Goal: Check status: Check status

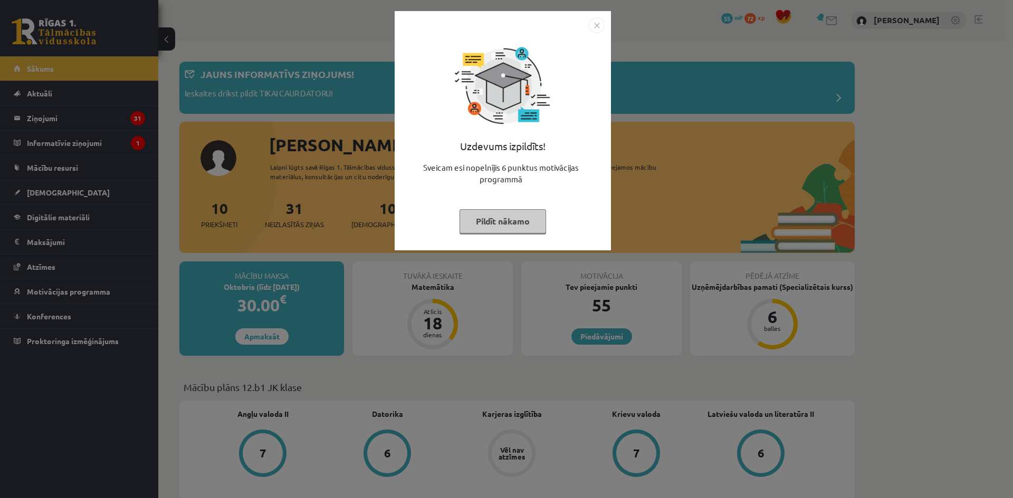
click at [495, 222] on button "Pildīt nākamo" at bounding box center [502, 221] width 86 height 24
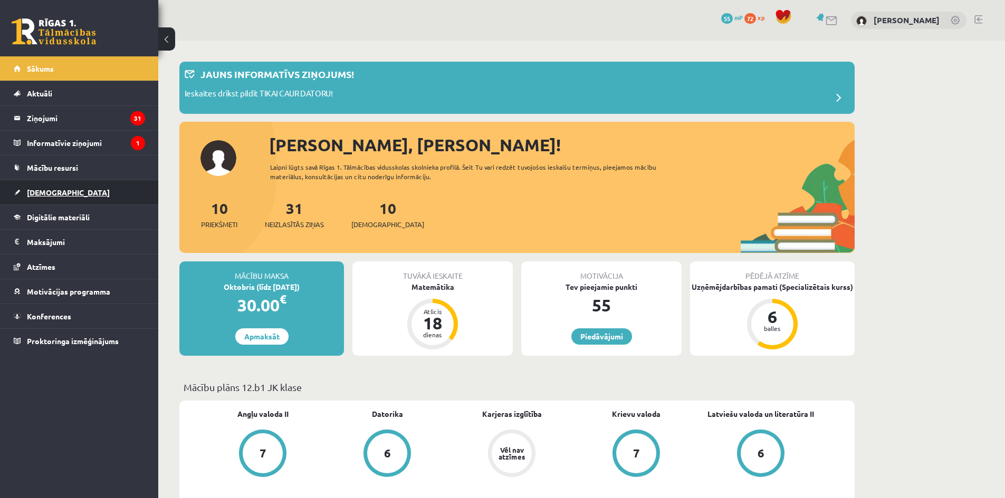
click at [53, 189] on span "[DEMOGRAPHIC_DATA]" at bounding box center [68, 192] width 83 height 9
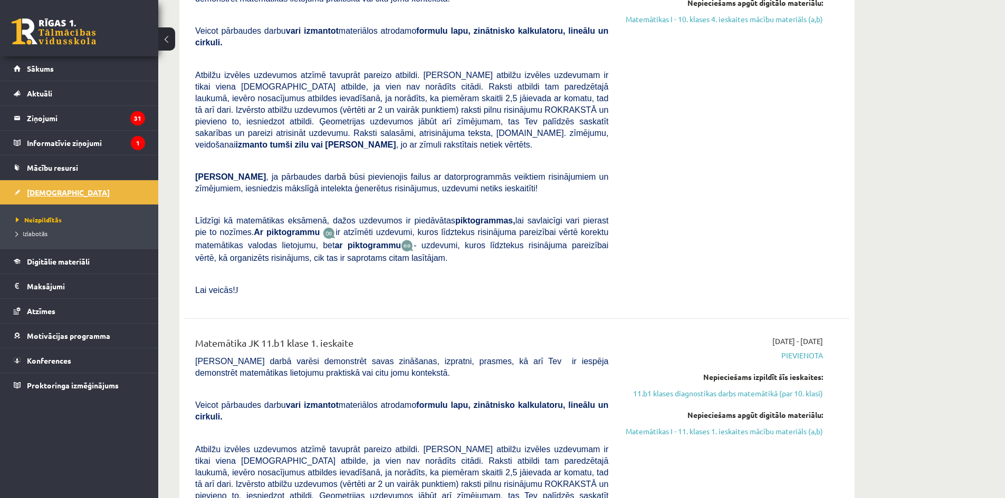
scroll to position [1477, 0]
click at [45, 235] on span "Izlabotās" at bounding box center [32, 233] width 32 height 8
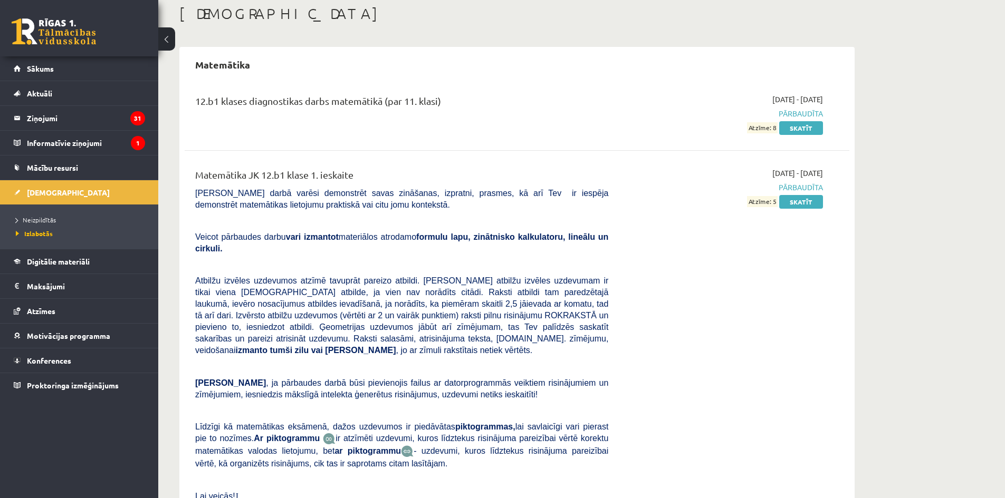
scroll to position [109, 0]
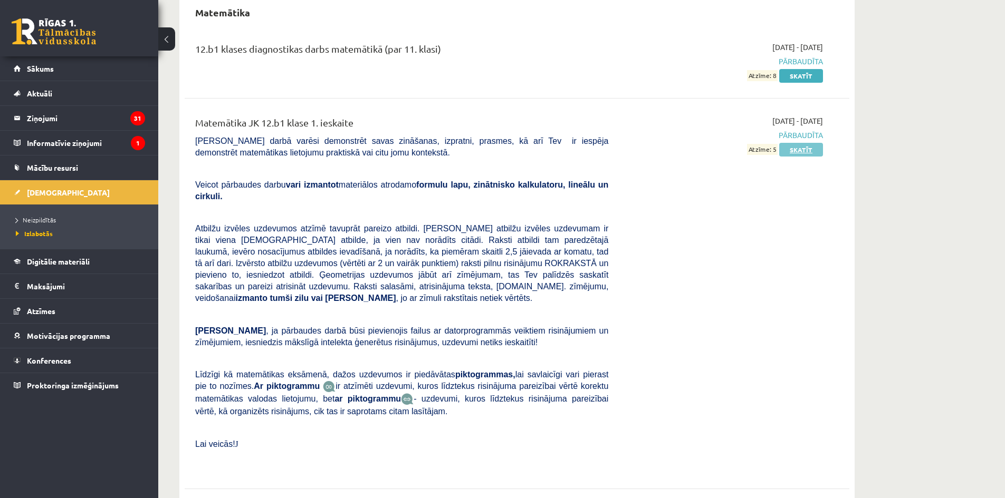
click at [806, 149] on link "Skatīt" at bounding box center [801, 150] width 44 height 14
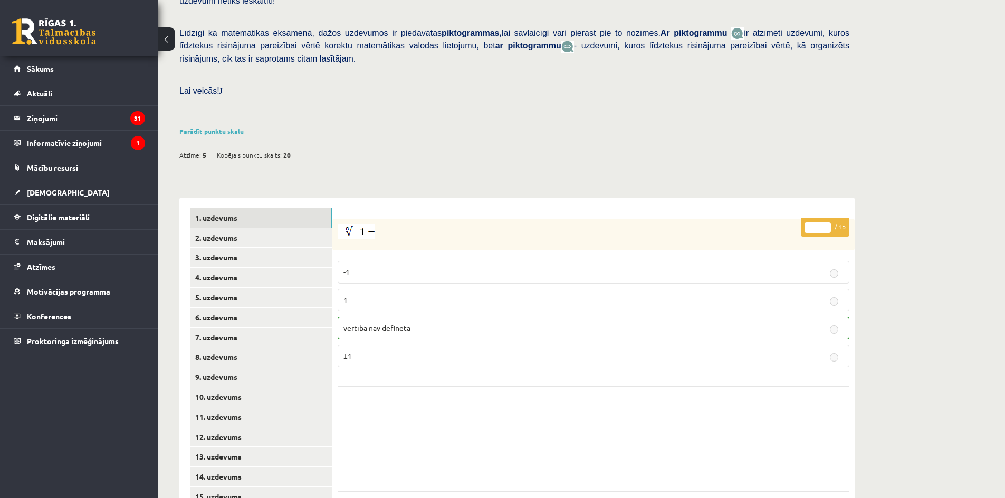
scroll to position [256, 0]
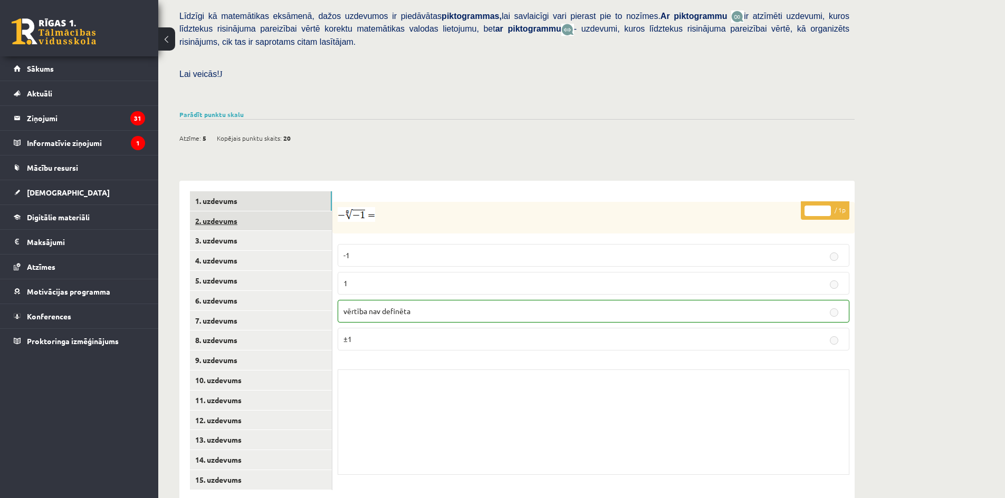
click at [226, 211] on link "2. uzdevums" at bounding box center [261, 221] width 142 height 20
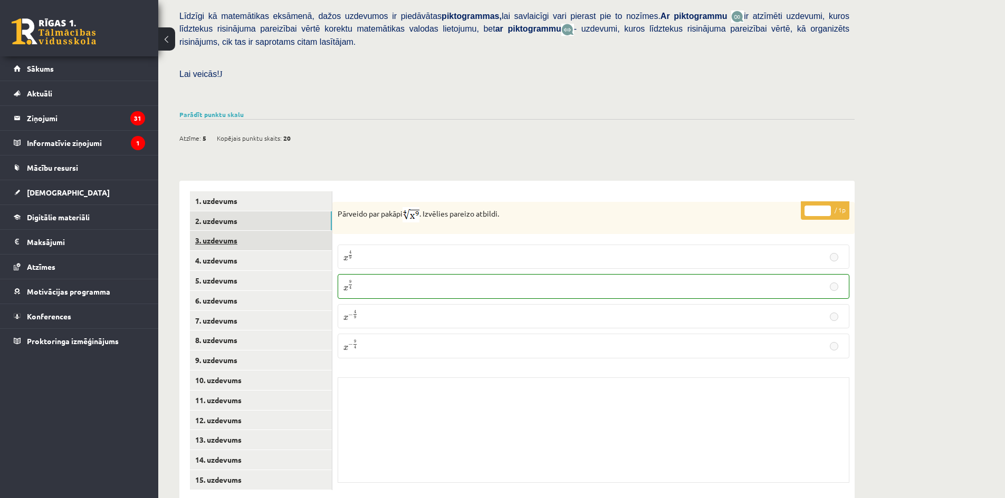
click at [261, 231] on link "3. uzdevums" at bounding box center [261, 241] width 142 height 20
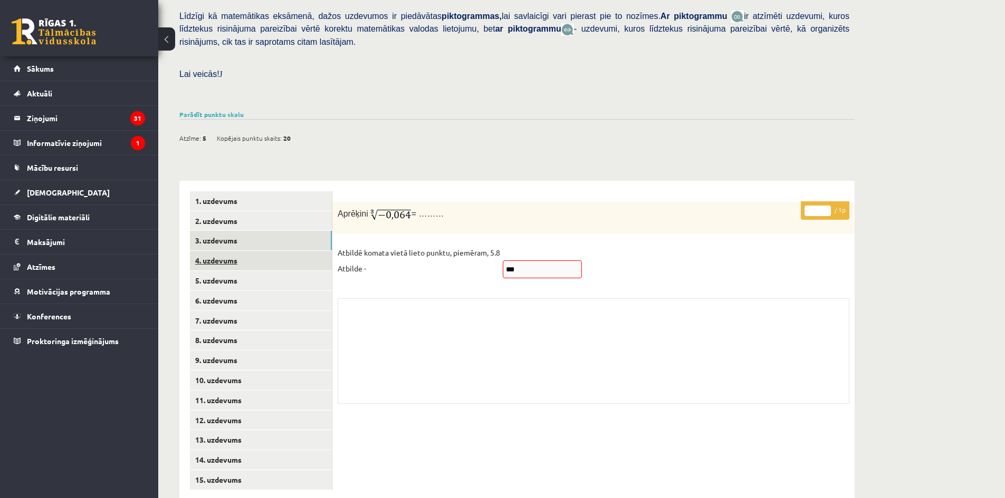
click at [267, 251] on link "4. uzdevums" at bounding box center [261, 261] width 142 height 20
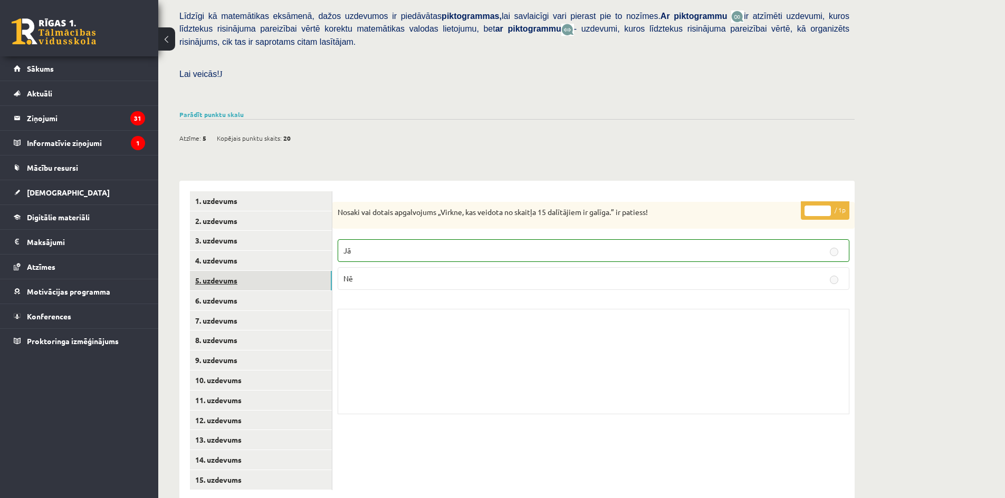
click at [252, 271] on link "5. uzdevums" at bounding box center [261, 281] width 142 height 20
click at [257, 291] on link "6. uzdevums" at bounding box center [261, 301] width 142 height 20
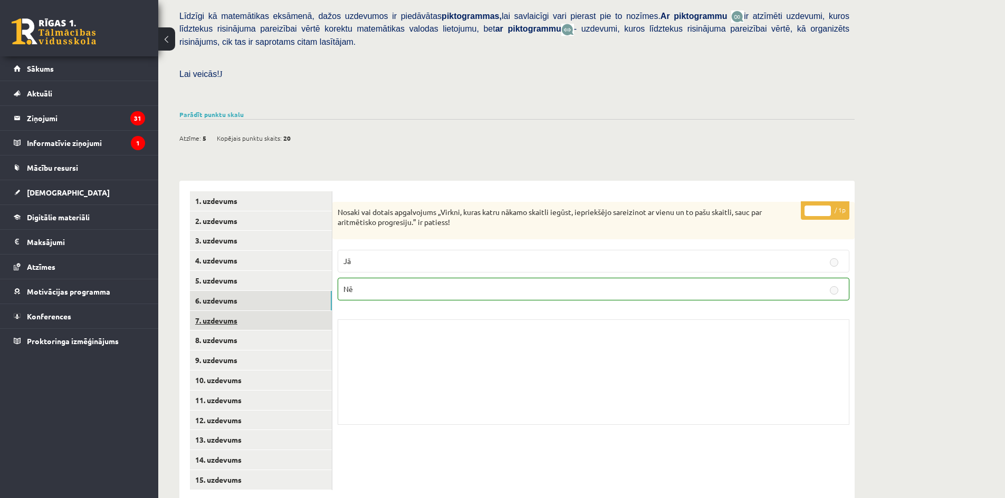
click at [263, 311] on link "7. uzdevums" at bounding box center [261, 321] width 142 height 20
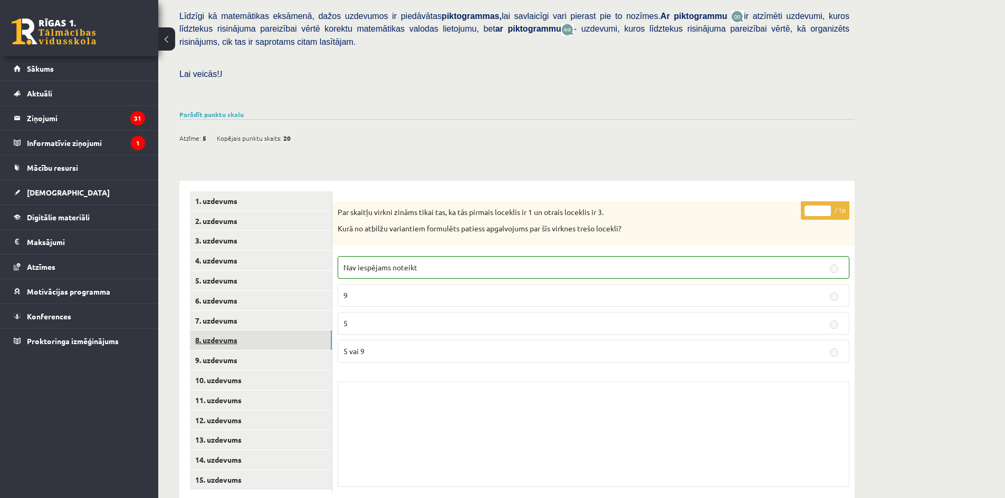
click at [264, 331] on link "8. uzdevums" at bounding box center [261, 341] width 142 height 20
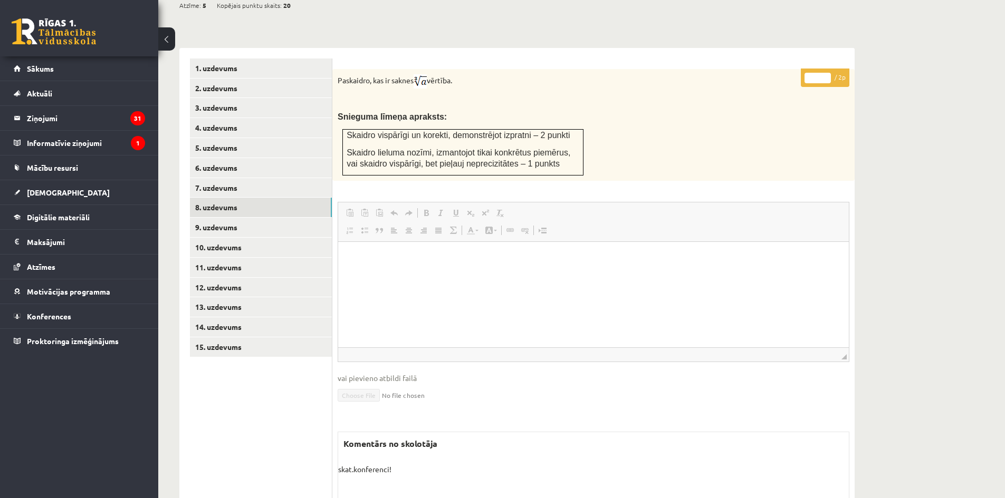
scroll to position [336, 0]
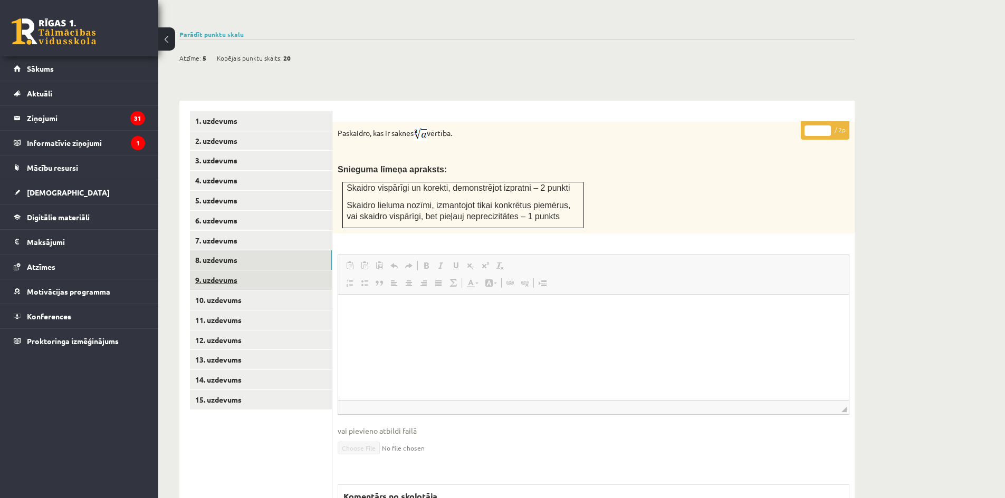
click at [246, 271] on link "9. uzdevums" at bounding box center [261, 281] width 142 height 20
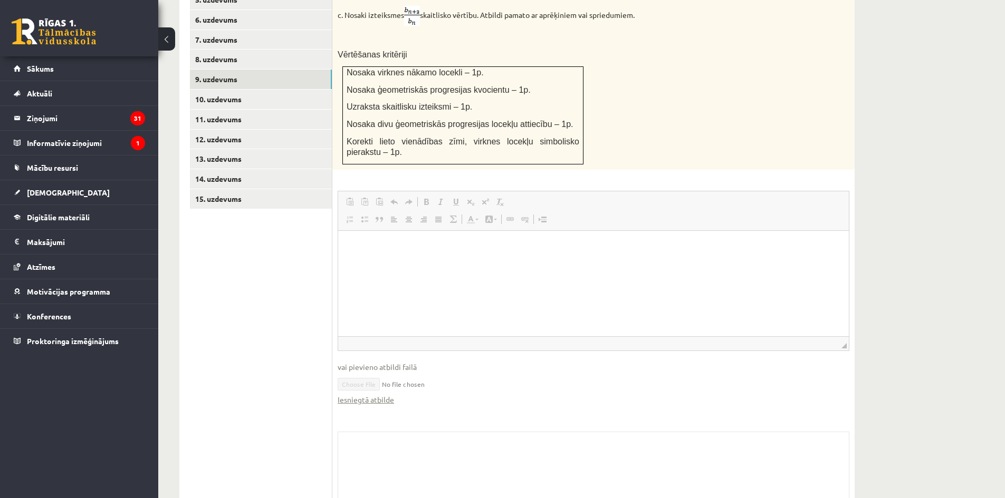
scroll to position [590, 0]
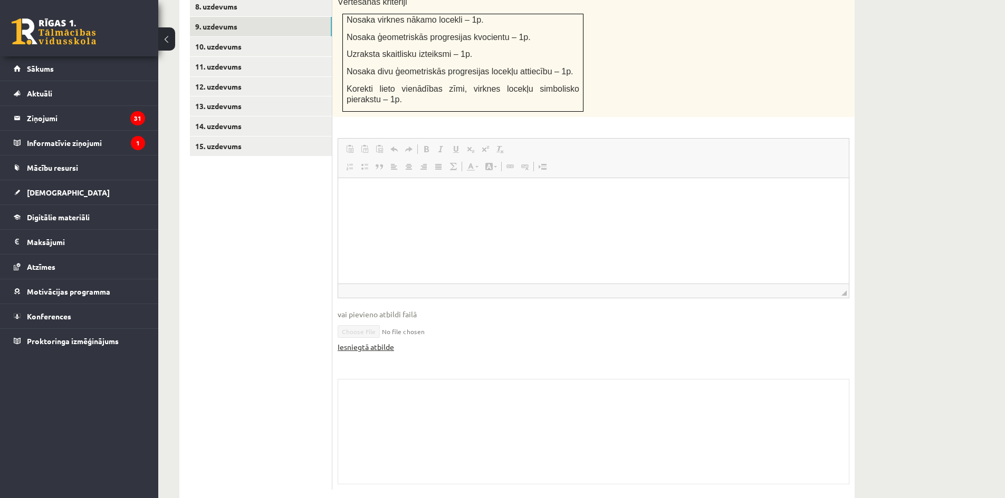
click at [377, 342] on link "Iesniegtā atbilde" at bounding box center [366, 347] width 56 height 11
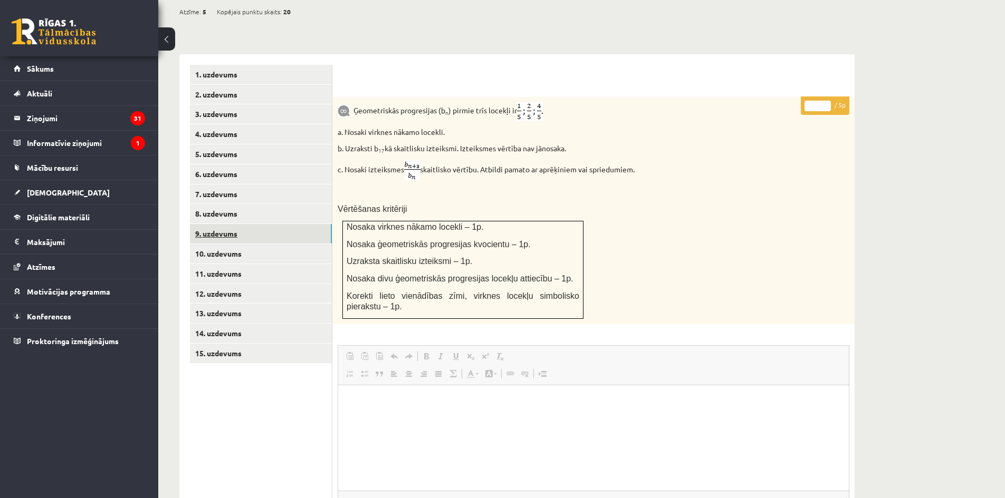
scroll to position [379, 0]
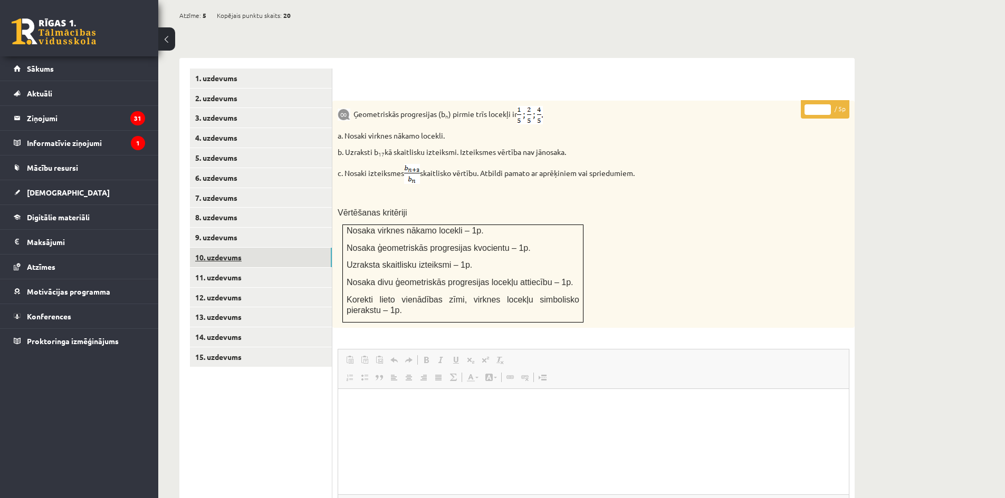
click at [240, 248] on link "10. uzdevums" at bounding box center [261, 258] width 142 height 20
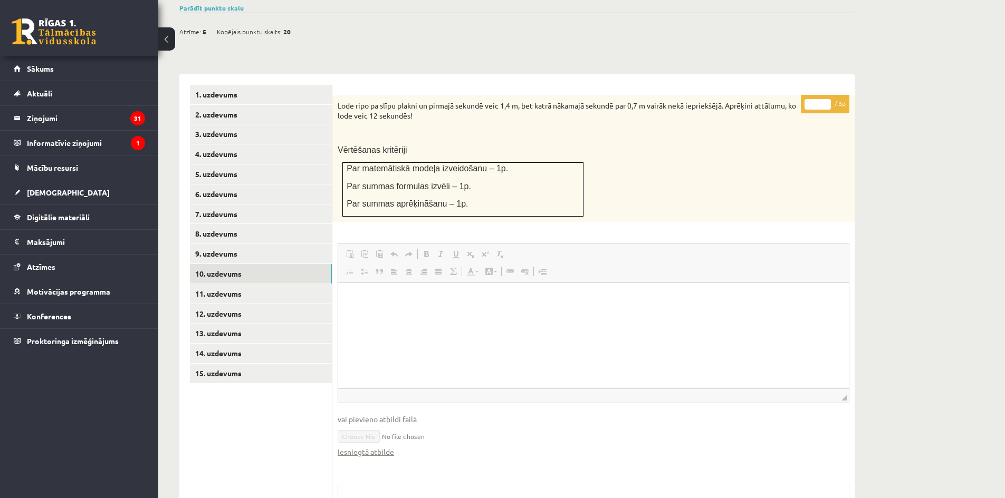
scroll to position [0, 0]
click at [238, 284] on link "11. uzdevums" at bounding box center [261, 294] width 142 height 20
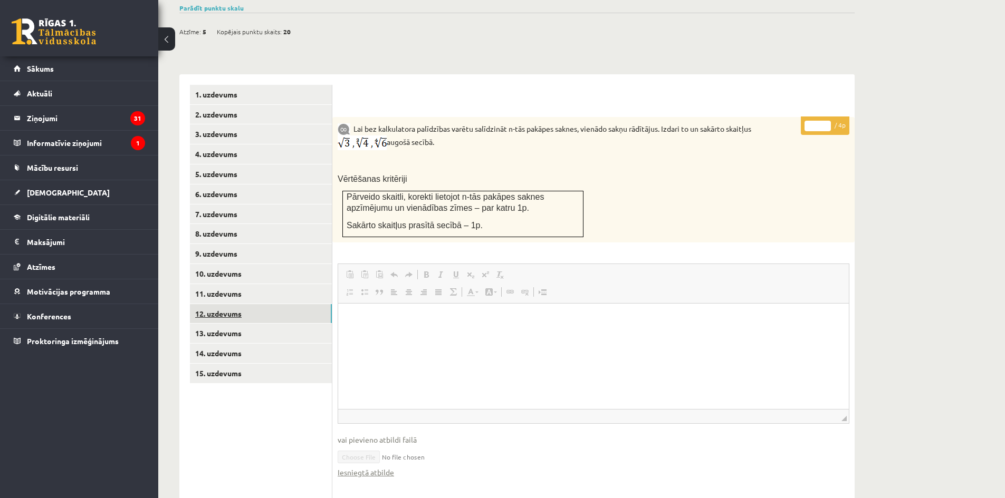
click at [220, 304] on link "12. uzdevums" at bounding box center [261, 314] width 142 height 20
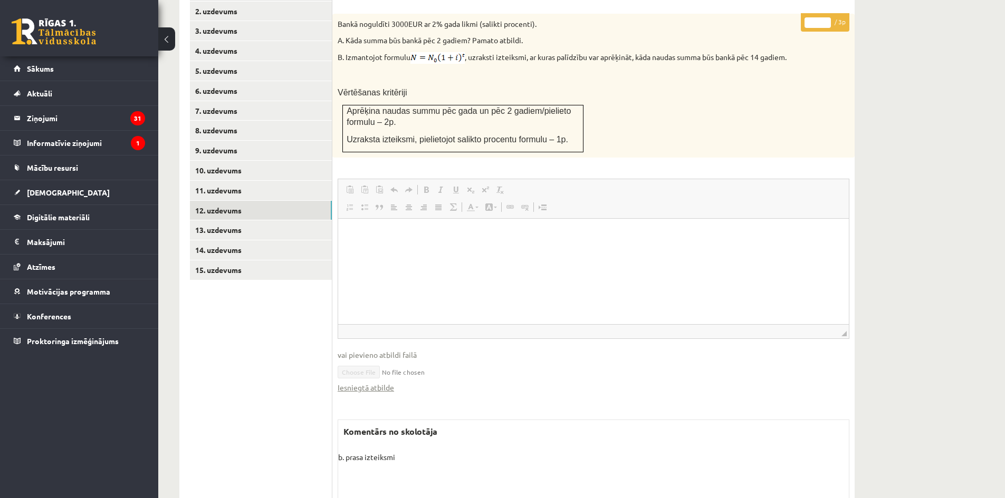
scroll to position [468, 0]
click at [367, 380] on link "Iesniegtā atbilde" at bounding box center [366, 385] width 56 height 11
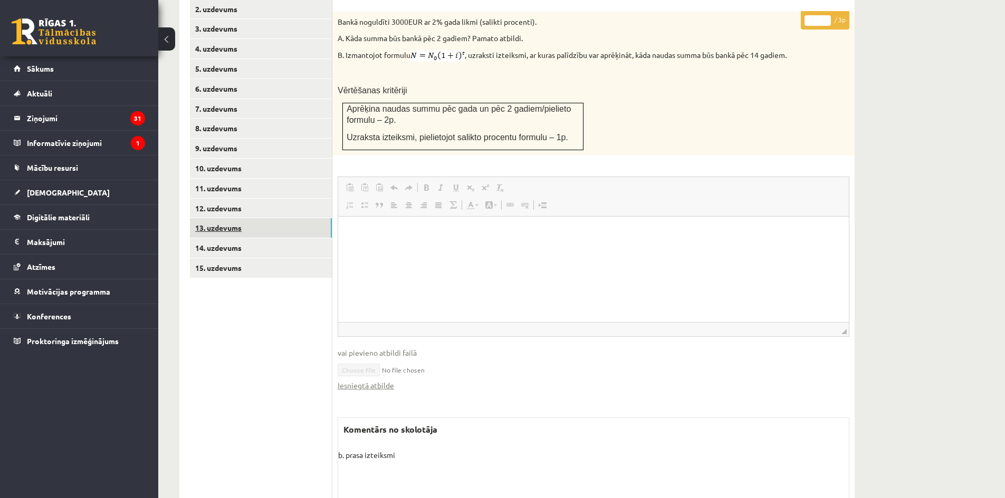
click at [231, 218] on link "13. uzdevums" at bounding box center [261, 228] width 142 height 20
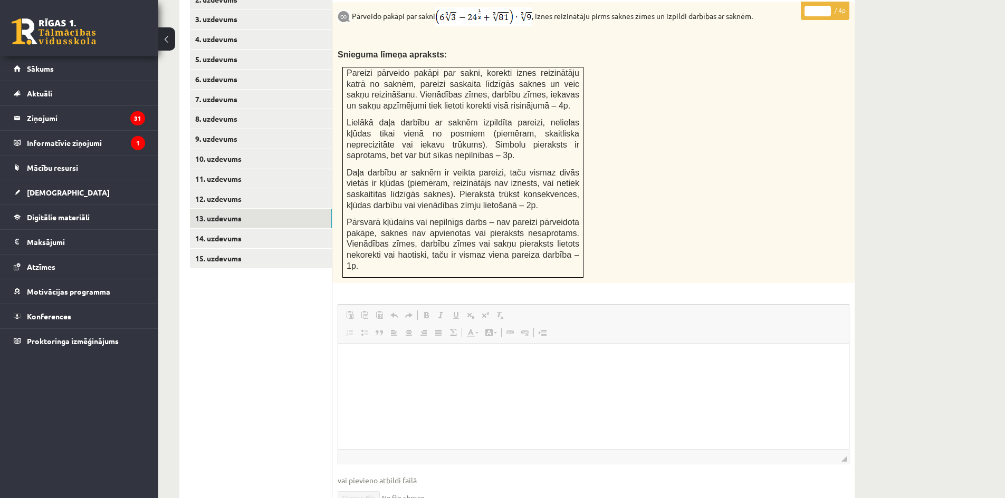
scroll to position [416, 0]
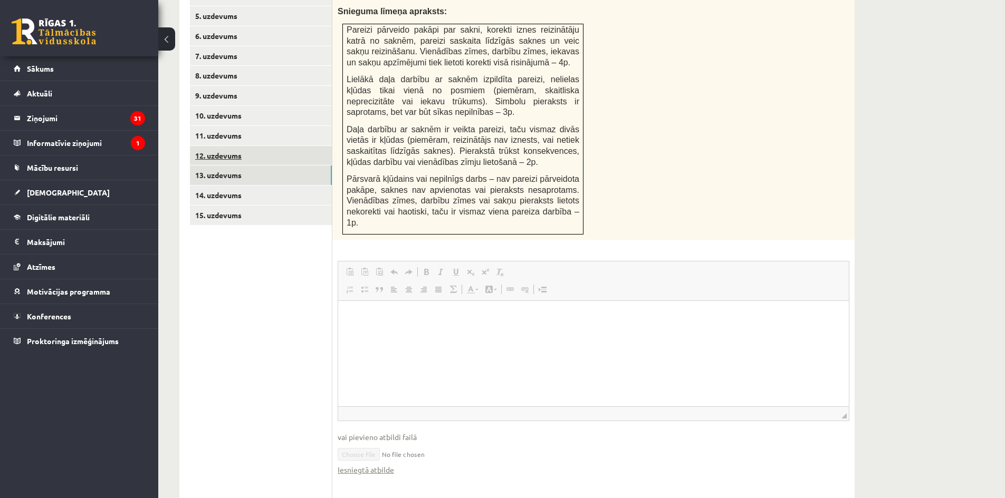
click at [225, 146] on link "12. uzdevums" at bounding box center [261, 156] width 142 height 20
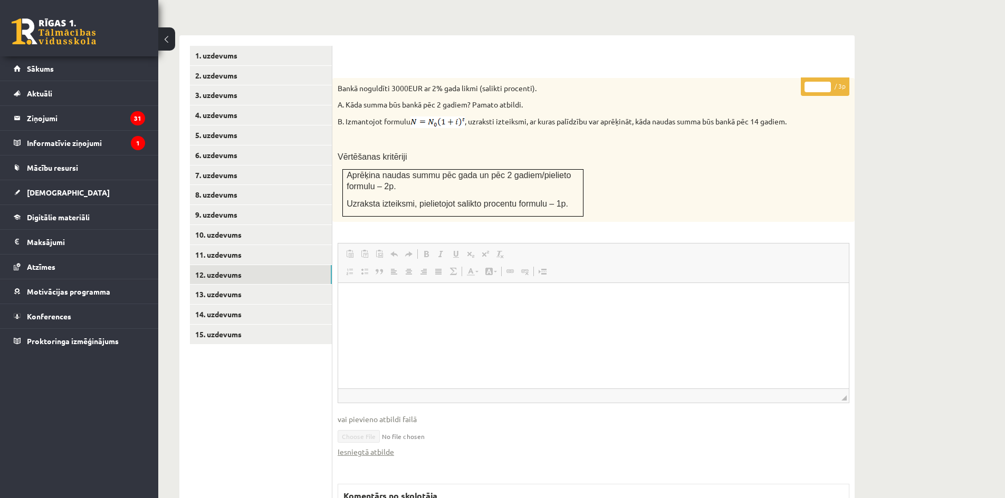
scroll to position [0, 0]
click at [369, 447] on link "Iesniegtā atbilde" at bounding box center [366, 452] width 56 height 11
click at [262, 285] on link "13. uzdevums" at bounding box center [261, 295] width 142 height 20
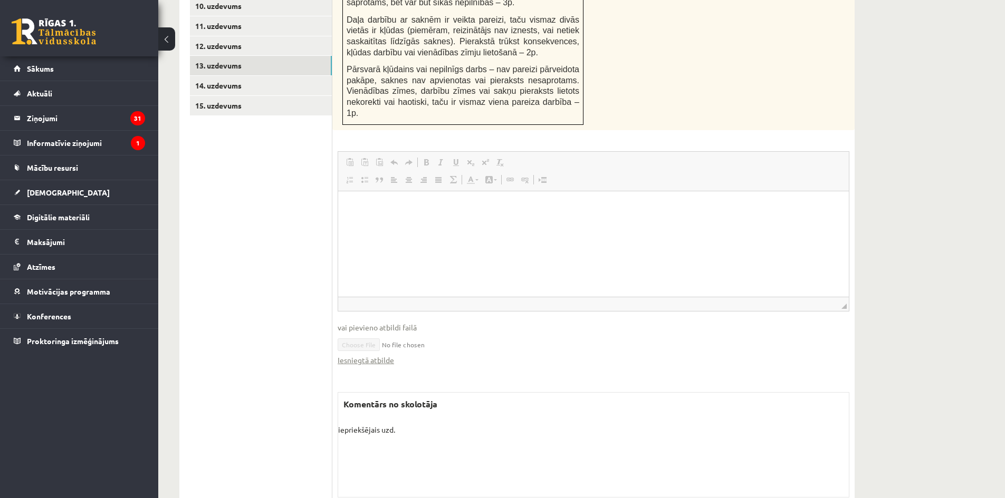
scroll to position [633, 0]
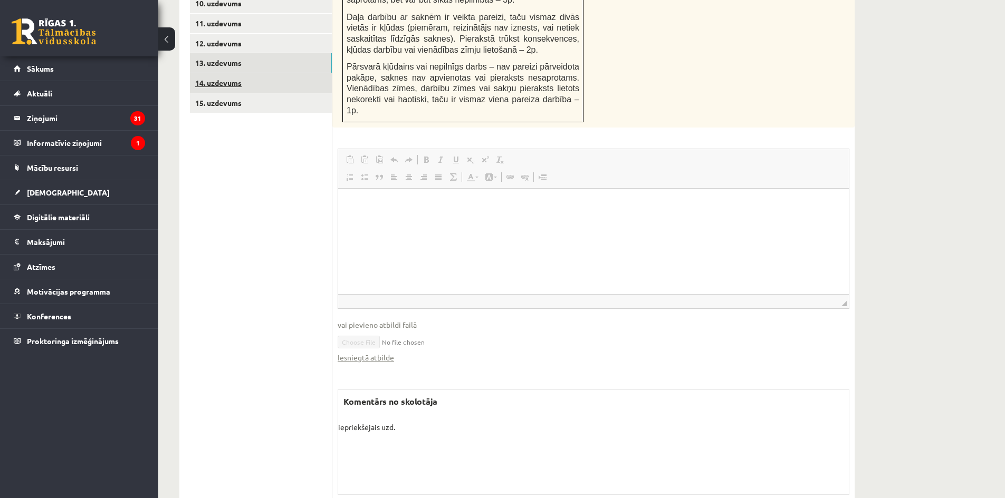
click at [228, 73] on link "14. uzdevums" at bounding box center [261, 83] width 142 height 20
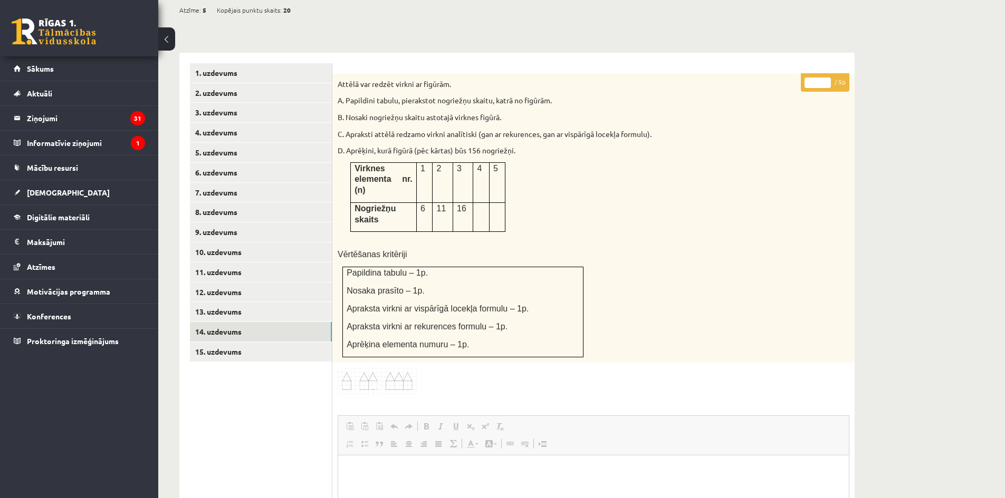
scroll to position [350, 0]
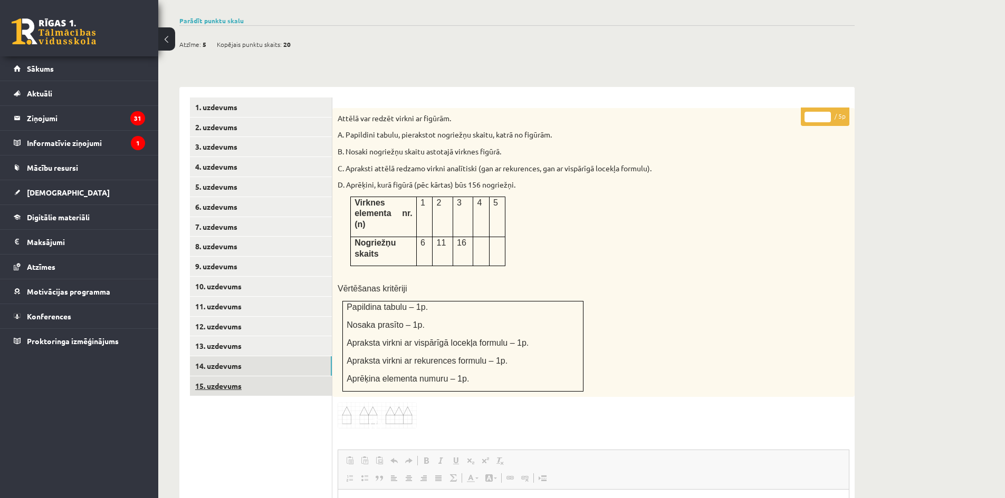
click at [222, 377] on link "15. uzdevums" at bounding box center [261, 387] width 142 height 20
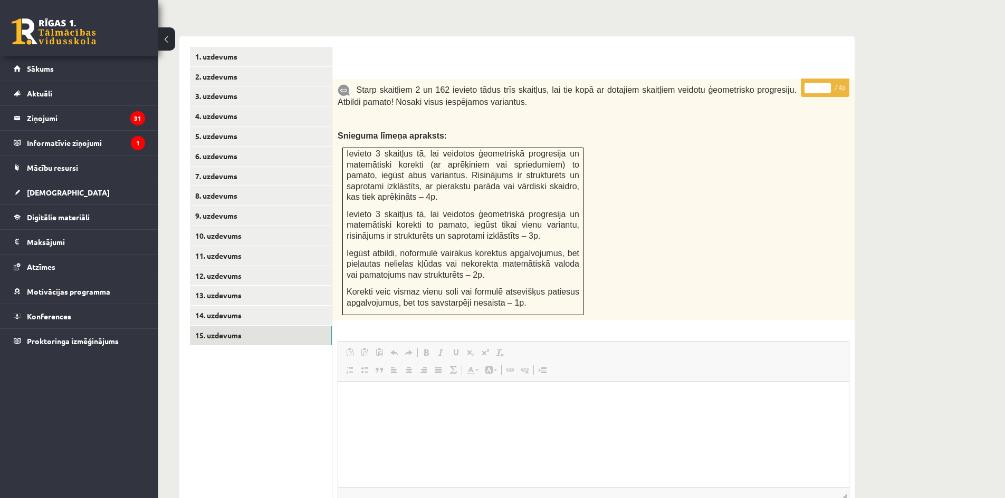
scroll to position [382, 0]
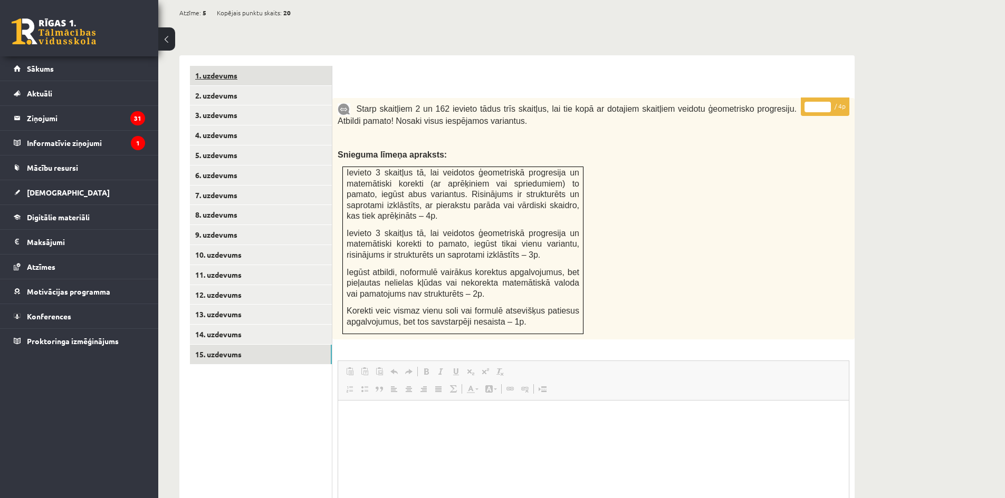
click at [221, 66] on link "1. uzdevums" at bounding box center [261, 76] width 142 height 20
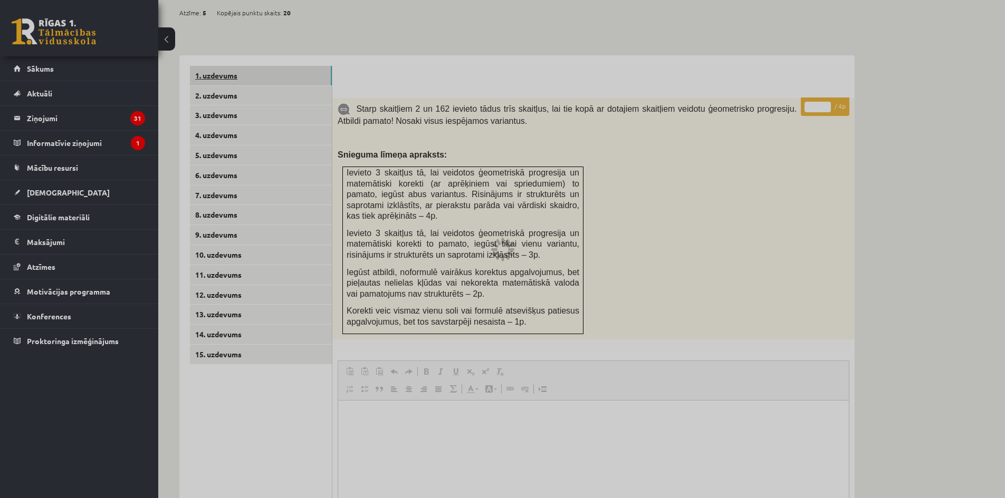
scroll to position [257, 0]
